Goal: Transaction & Acquisition: Purchase product/service

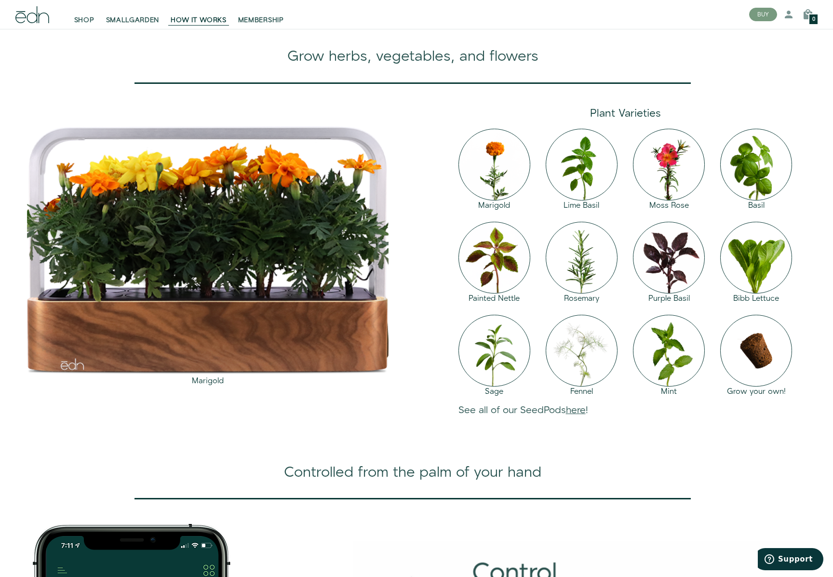
scroll to position [931, 0]
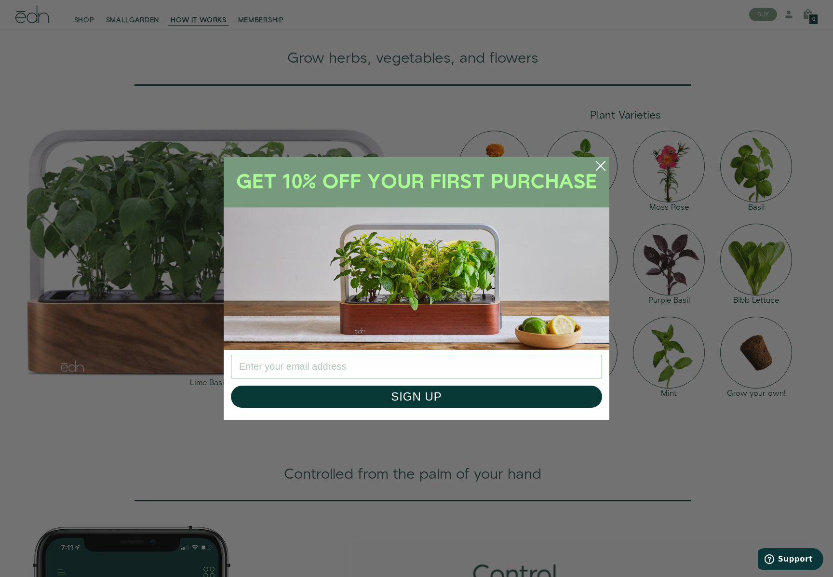
click at [602, 164] on icon "Close dialog" at bounding box center [601, 166] width 9 height 9
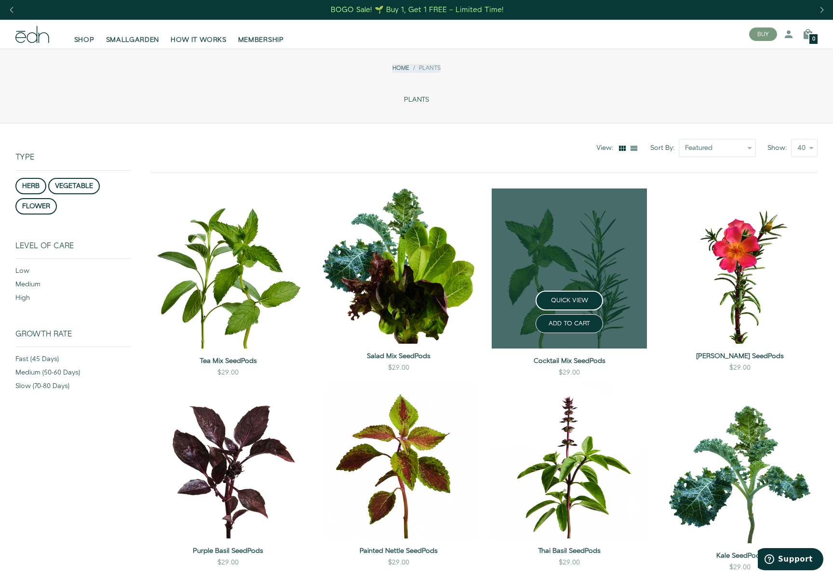
click at [601, 265] on link at bounding box center [569, 269] width 155 height 160
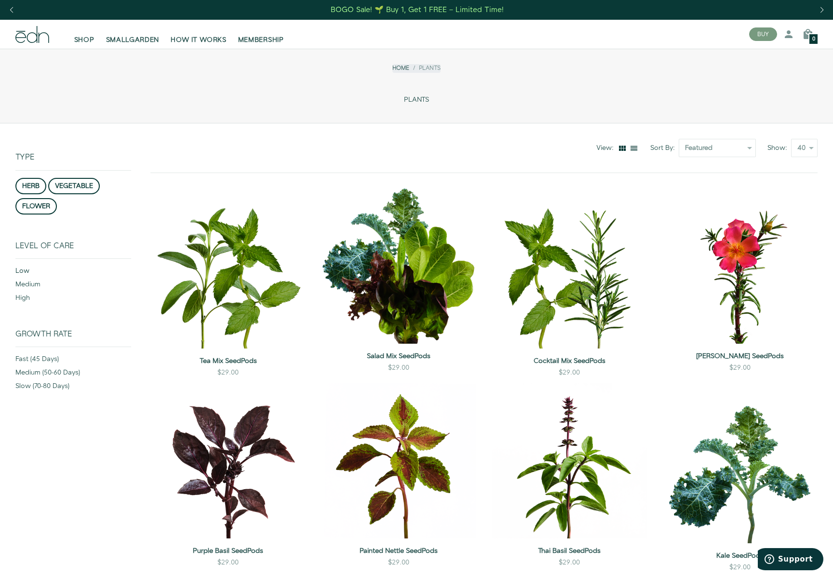
click at [23, 270] on div "low" at bounding box center [73, 273] width 116 height 14
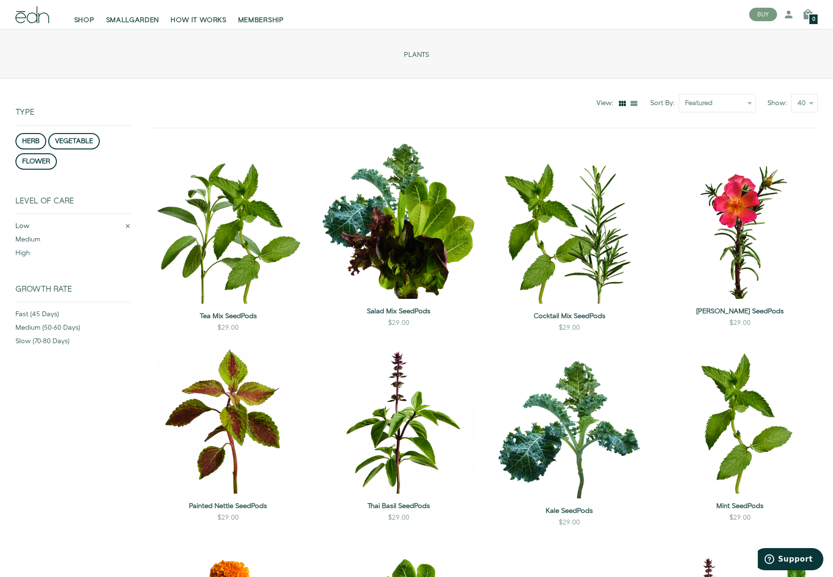
scroll to position [123, 0]
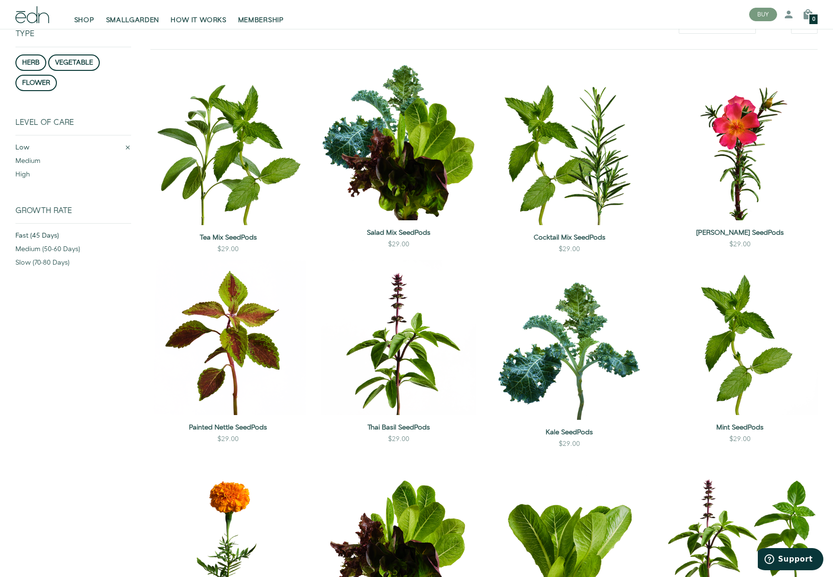
click at [48, 235] on div "fast (45 days)" at bounding box center [73, 238] width 116 height 14
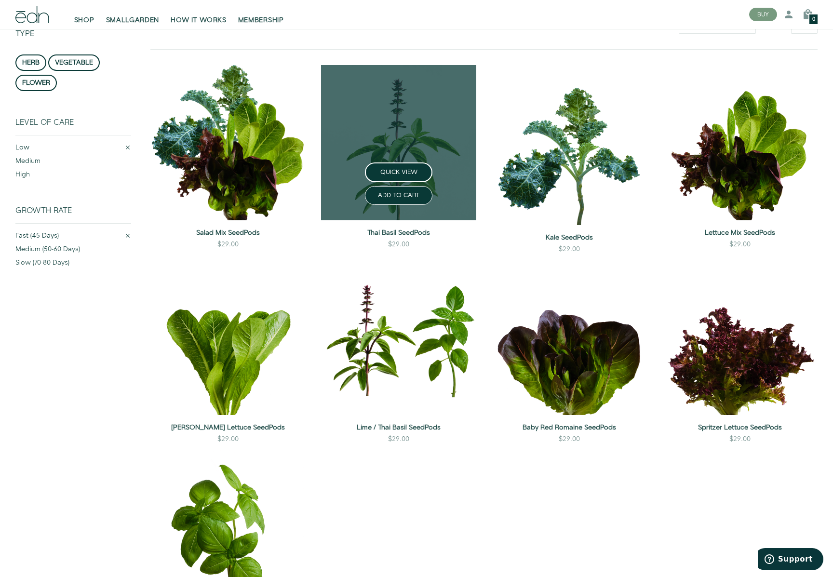
click at [399, 131] on link at bounding box center [398, 142] width 155 height 155
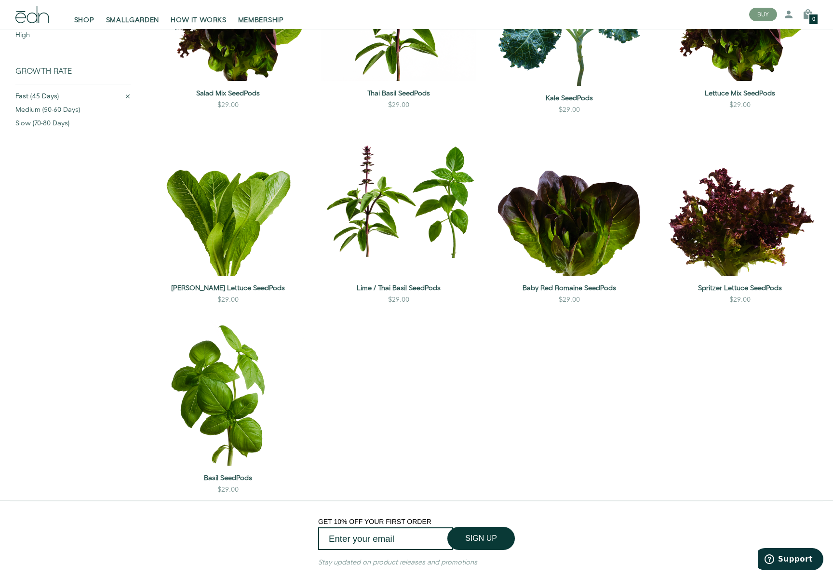
scroll to position [262, 0]
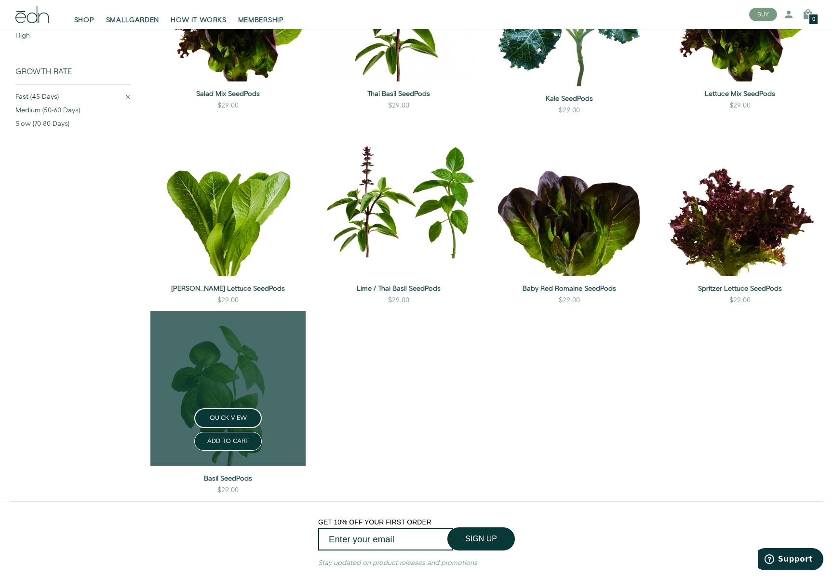
click at [240, 382] on link at bounding box center [227, 388] width 155 height 155
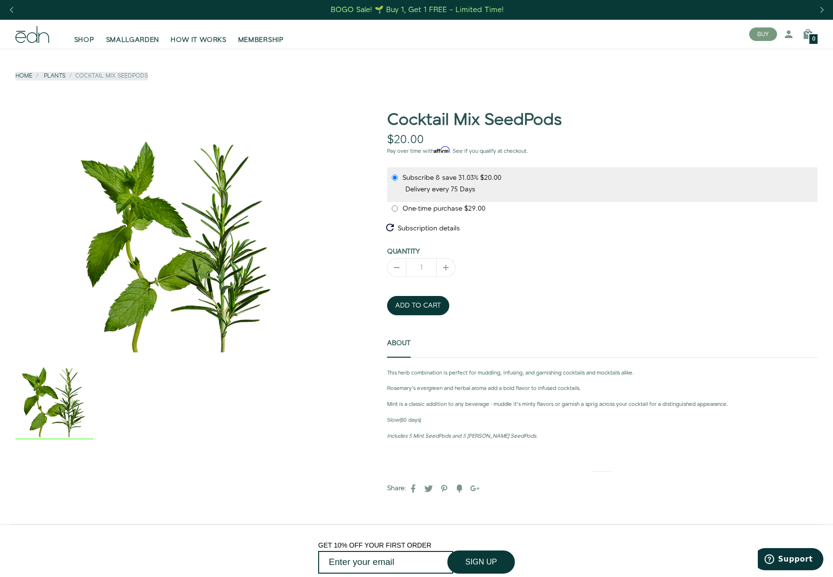
click at [436, 208] on span "One-time purchase" at bounding box center [434, 209] width 62 height 10
click at [399, 208] on input "One-time purchase $29.00" at bounding box center [395, 208] width 8 height 6
radio input "true"
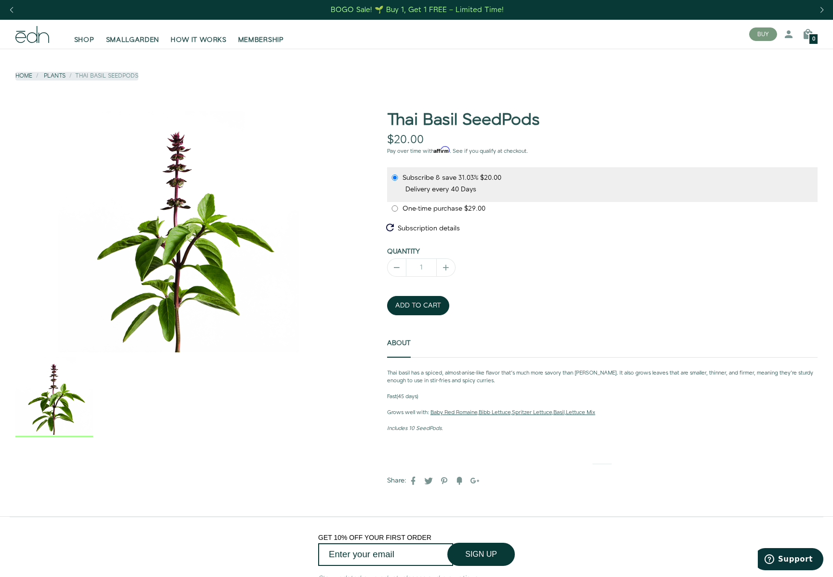
click at [432, 210] on span "One-time purchase" at bounding box center [434, 209] width 62 height 10
click at [399, 210] on input "One-time purchase $29.00" at bounding box center [395, 208] width 8 height 6
radio input "true"
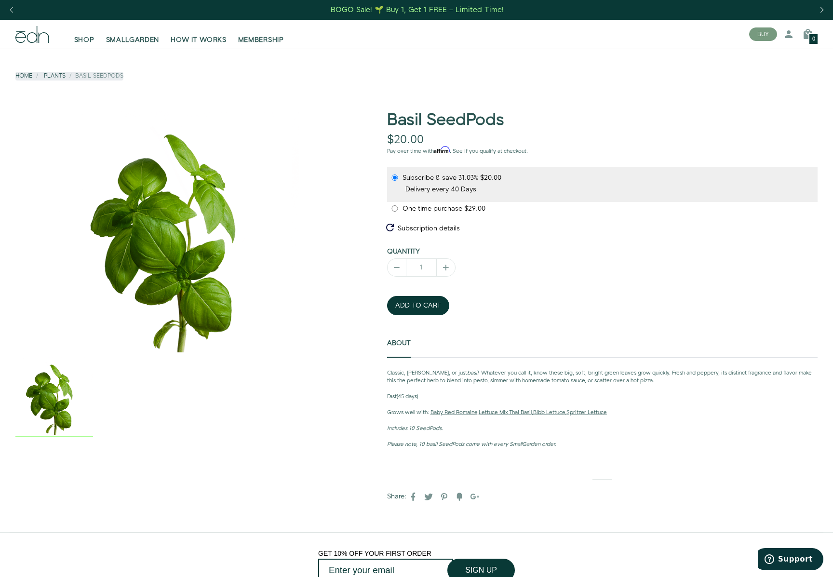
click at [437, 208] on span "One-time purchase" at bounding box center [434, 209] width 62 height 10
click at [399, 208] on input "One-time purchase $29.00" at bounding box center [395, 208] width 8 height 6
radio input "true"
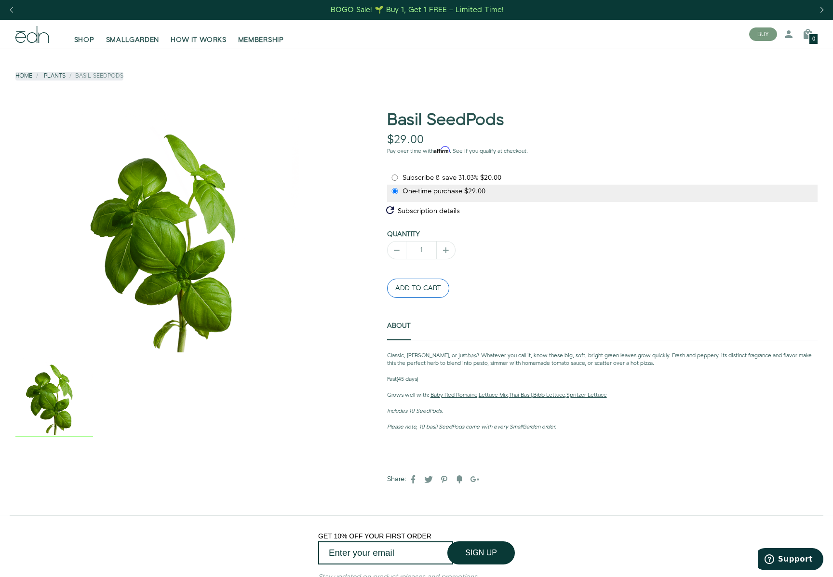
click at [417, 286] on button "ADD TO CART" at bounding box center [418, 288] width 62 height 19
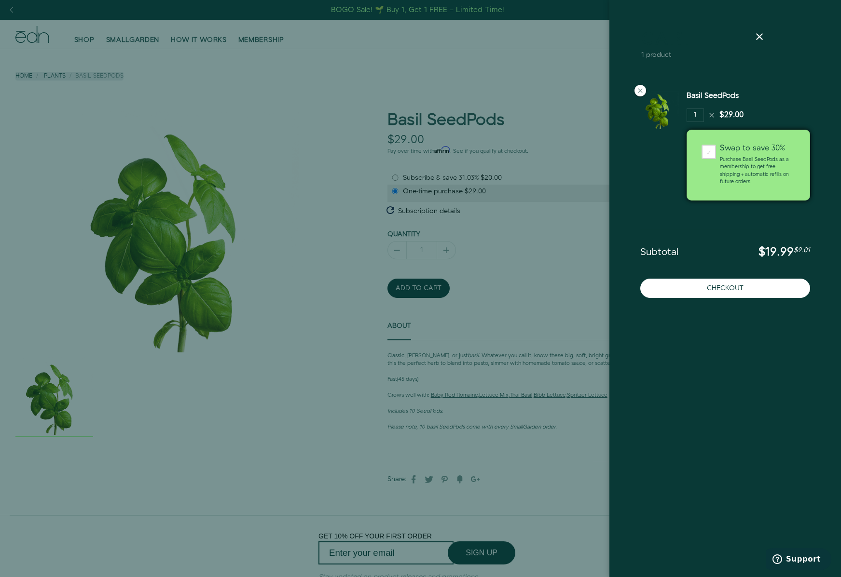
click at [307, 387] on div at bounding box center [420, 288] width 841 height 577
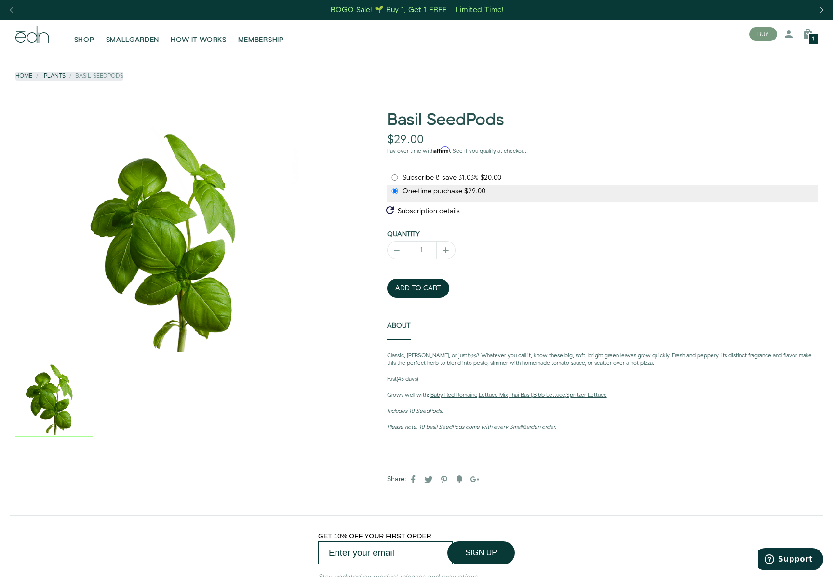
click at [51, 76] on link "Plants" at bounding box center [55, 76] width 22 height 8
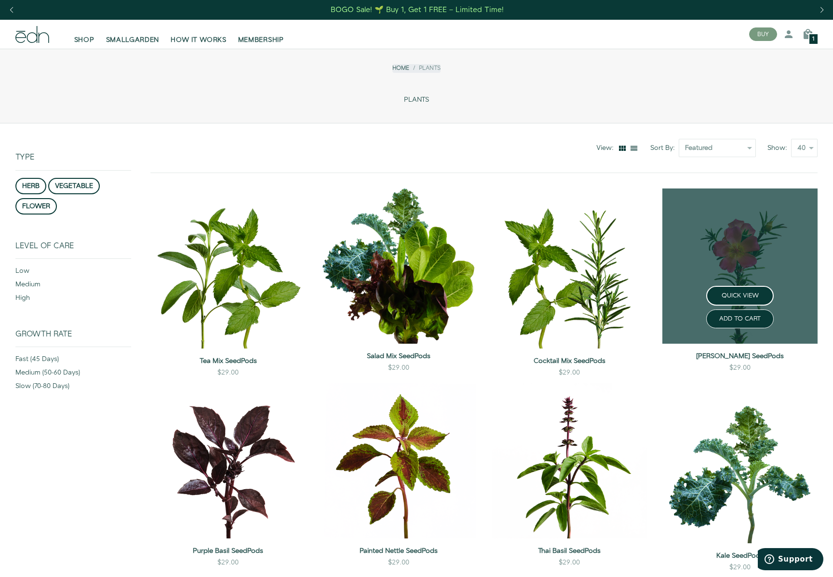
click at [724, 255] on link at bounding box center [740, 266] width 155 height 155
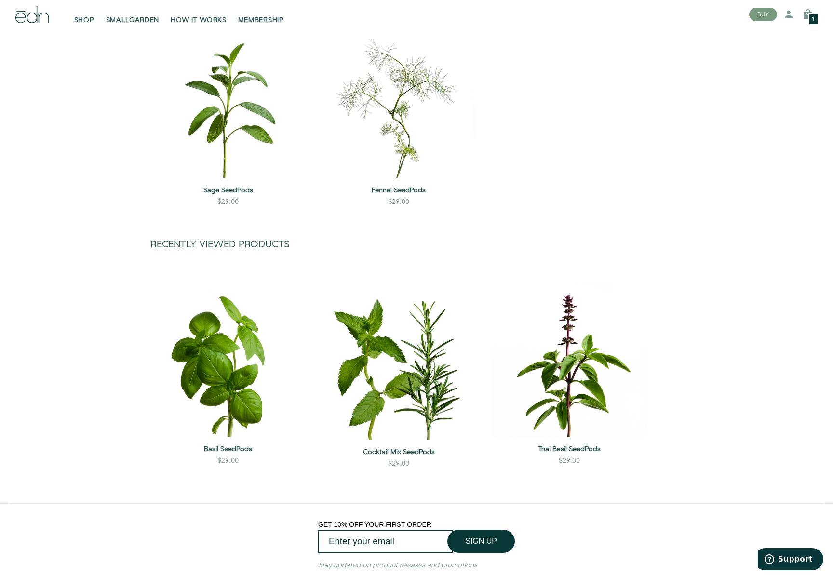
scroll to position [1124, 0]
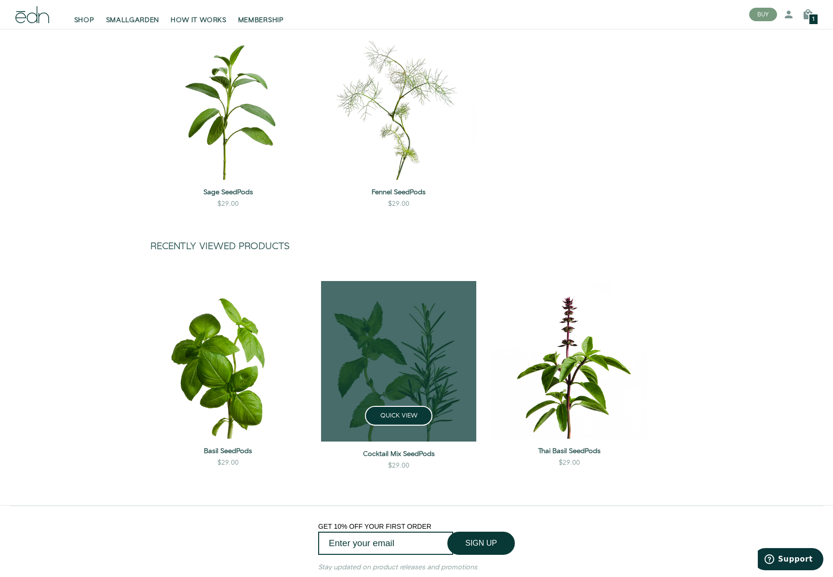
click at [420, 363] on link at bounding box center [398, 361] width 155 height 160
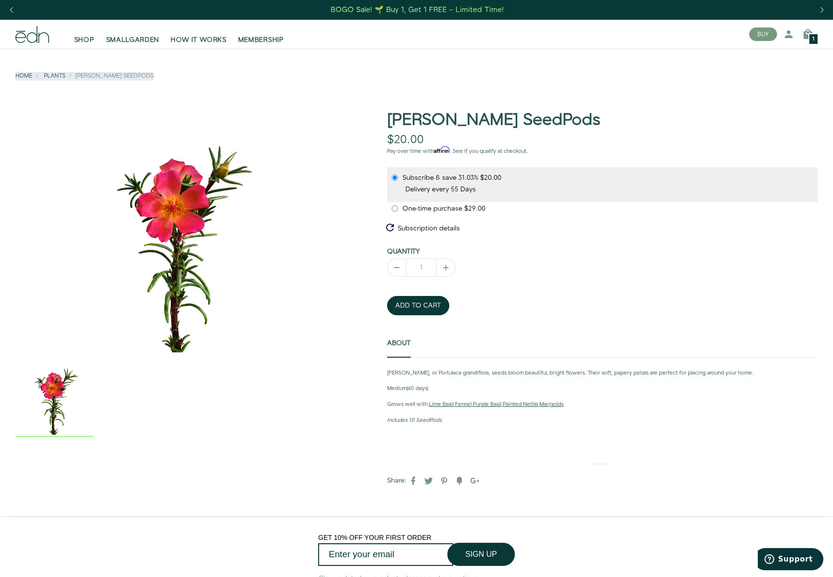
click at [469, 206] on span "$29.00" at bounding box center [474, 209] width 21 height 10
click at [399, 206] on input "One-time purchase $29.00" at bounding box center [395, 208] width 8 height 6
radio input "true"
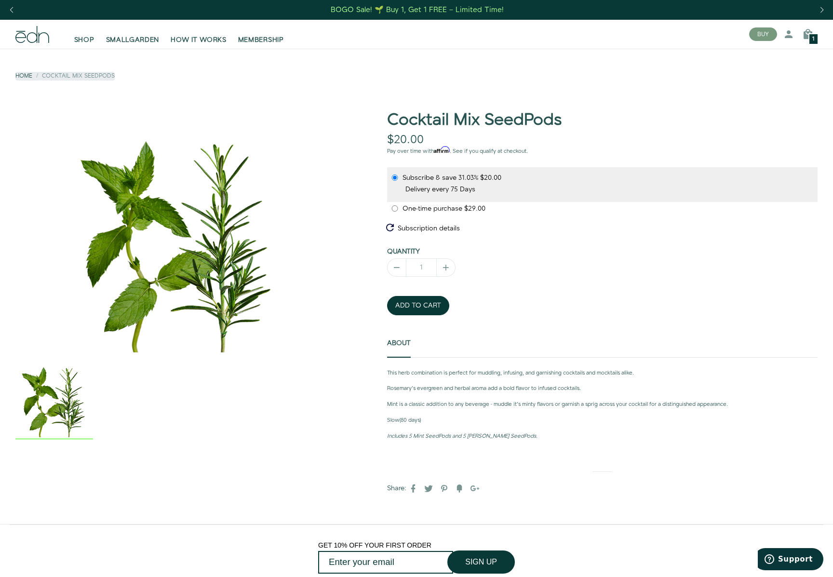
click at [411, 209] on span "One-time purchase" at bounding box center [434, 209] width 62 height 10
click at [399, 209] on input "One-time purchase $29.00" at bounding box center [395, 208] width 8 height 6
radio input "true"
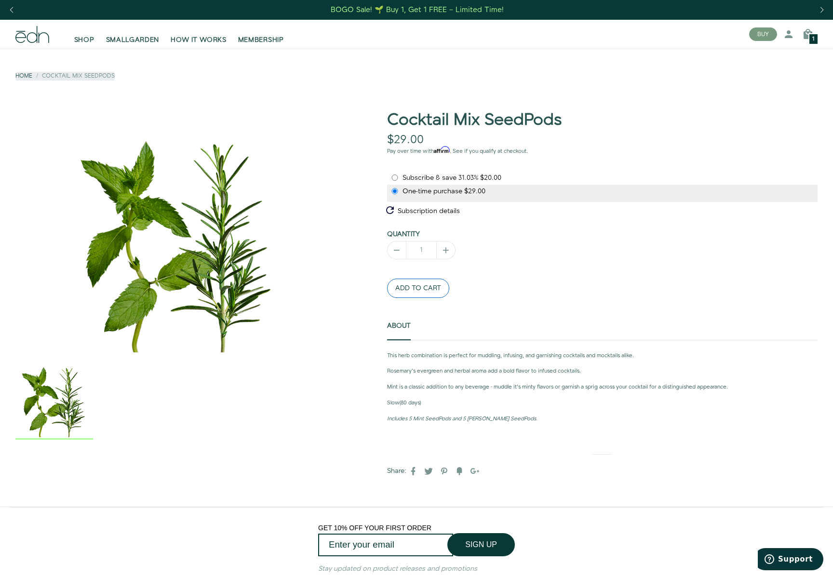
click at [418, 287] on button "ADD TO CART" at bounding box center [418, 288] width 62 height 19
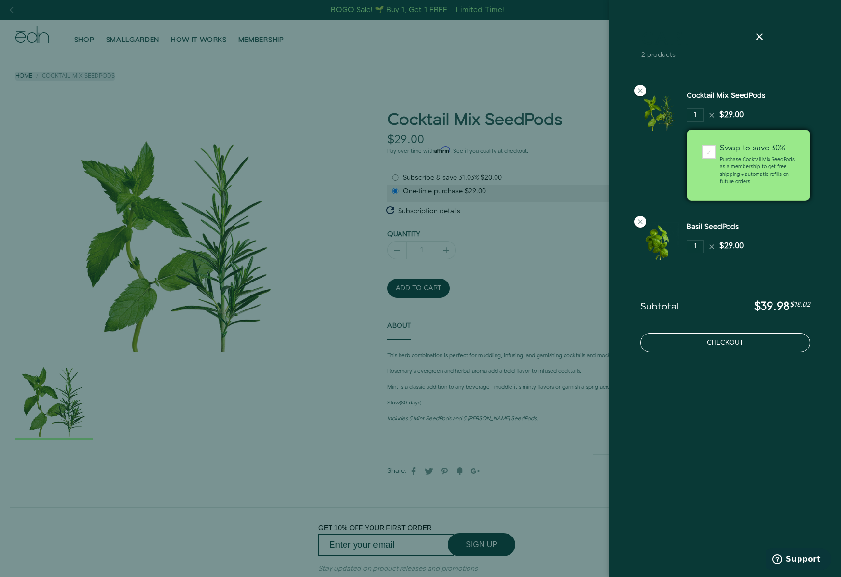
click at [727, 341] on button "Checkout" at bounding box center [725, 342] width 170 height 19
